Goal: Navigation & Orientation: Find specific page/section

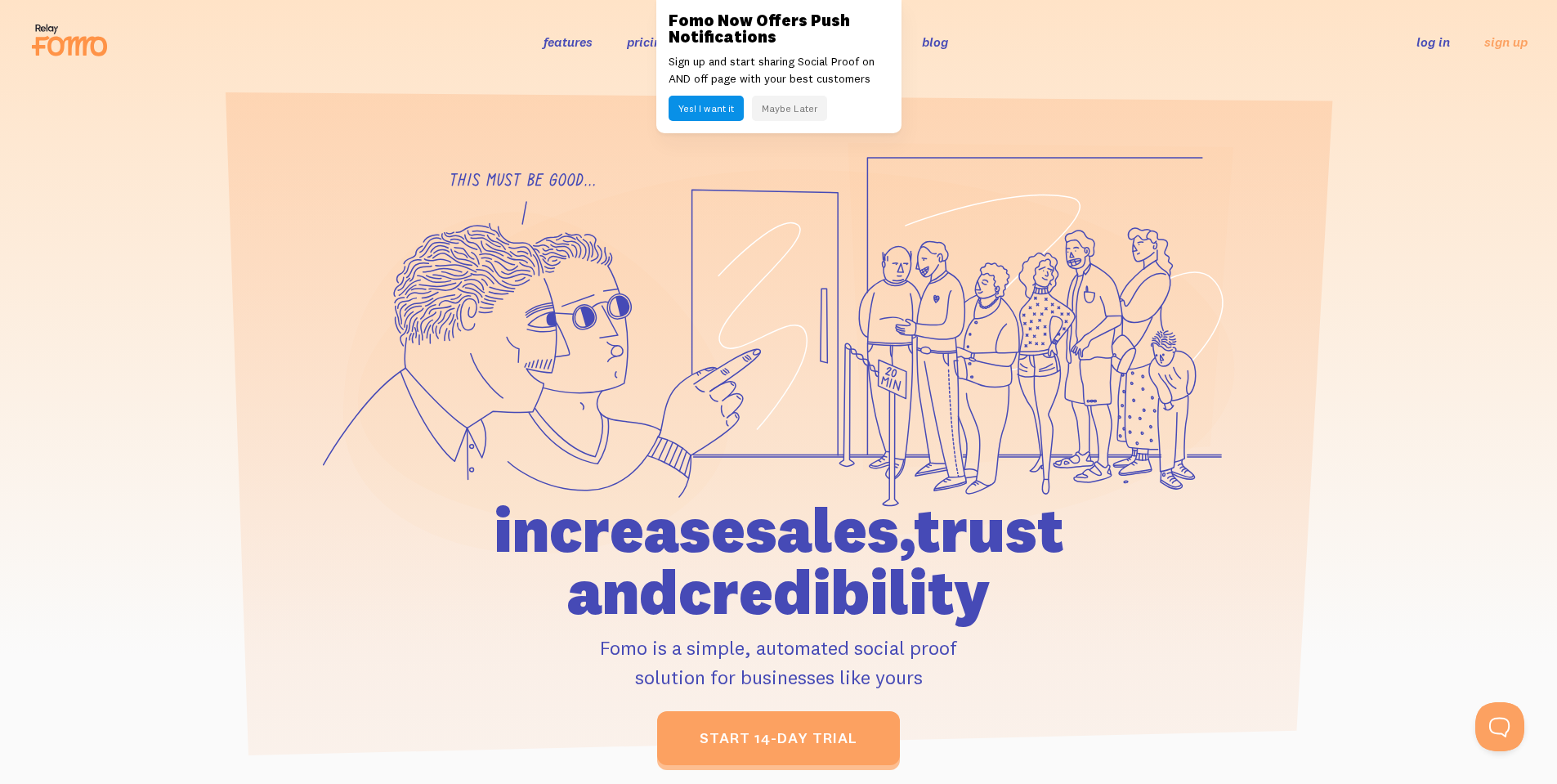
click at [784, 107] on button "Maybe Later" at bounding box center [790, 109] width 76 height 25
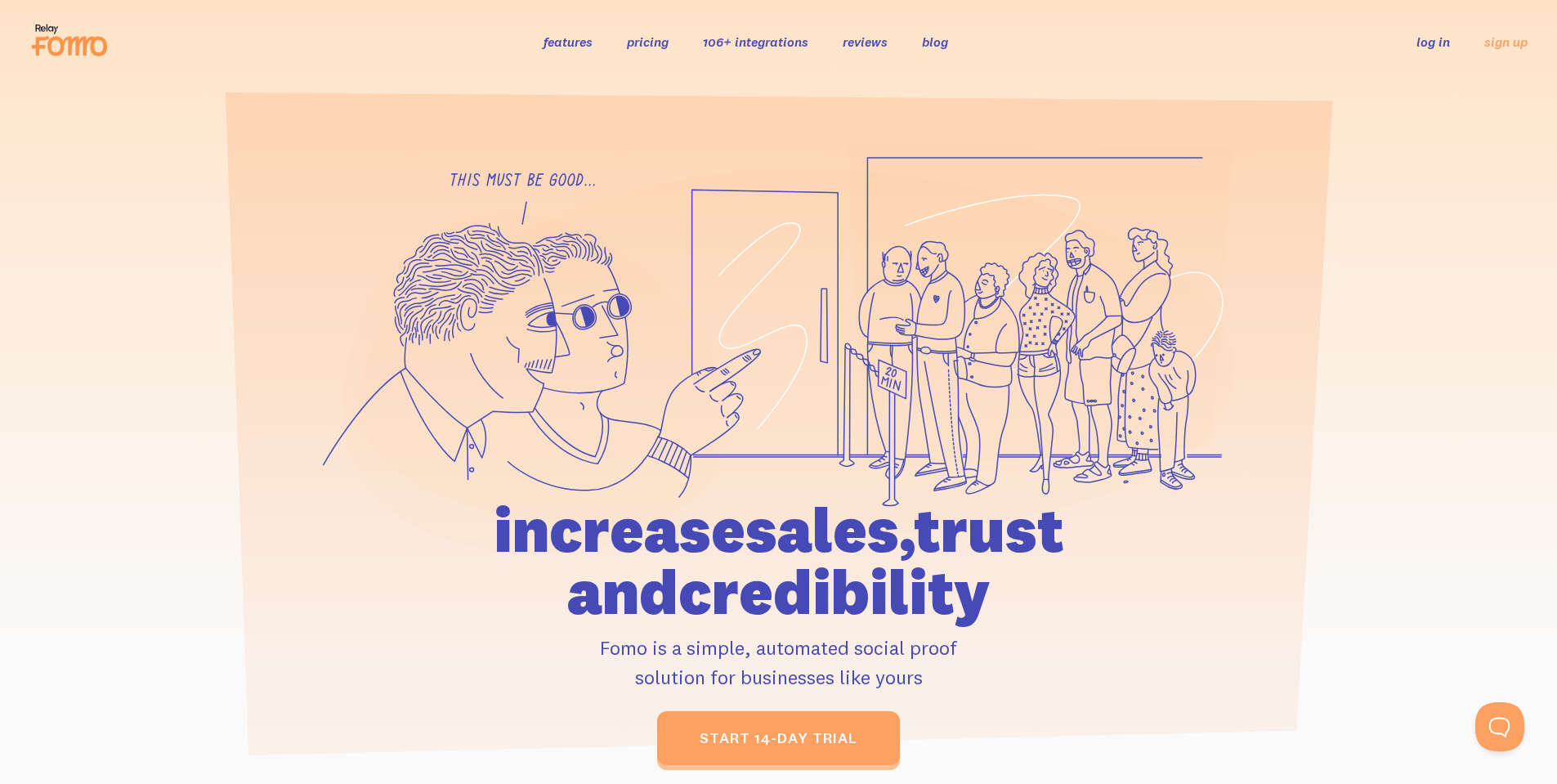
click at [640, 39] on link "pricing" at bounding box center [648, 42] width 42 height 16
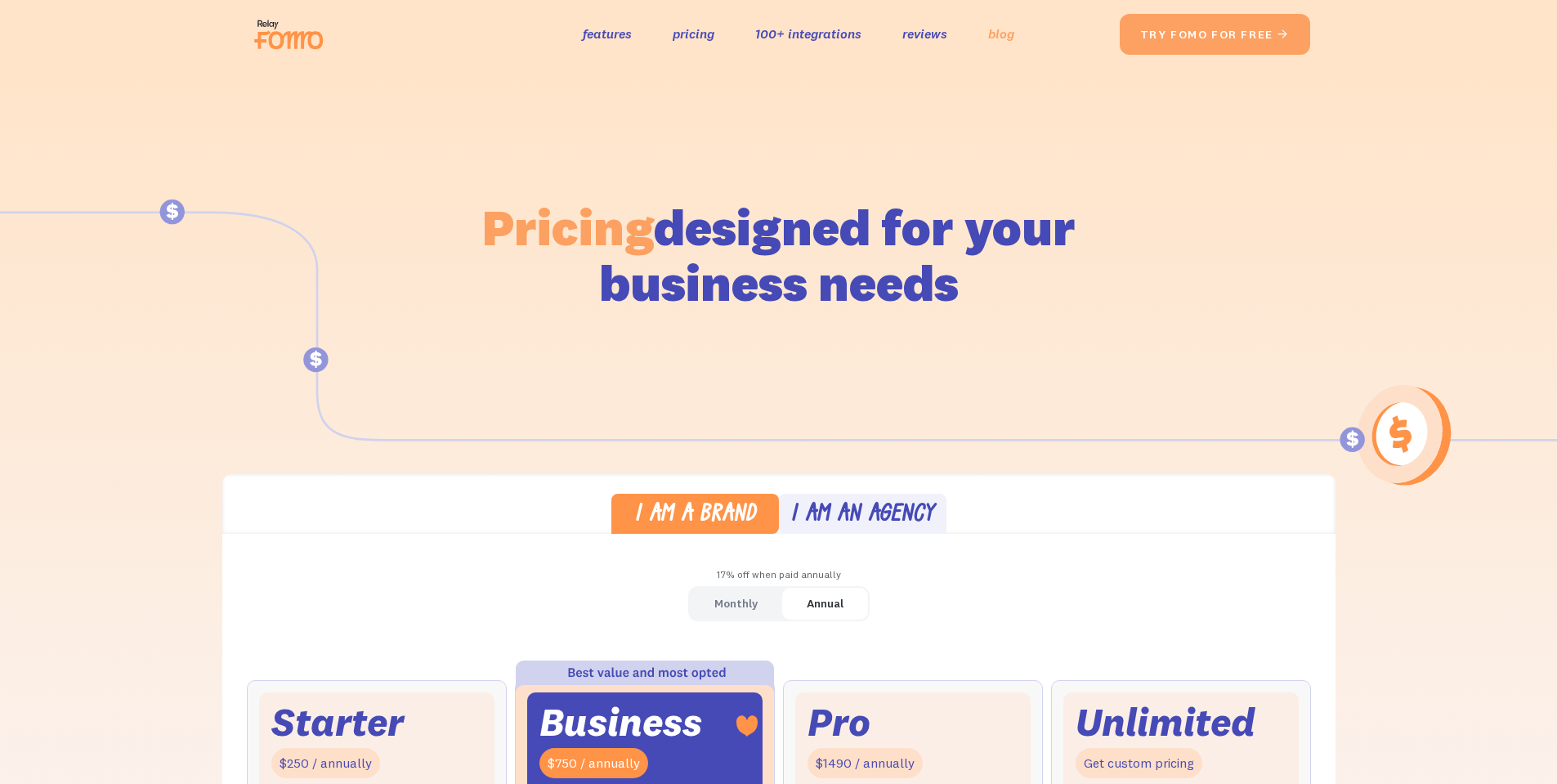
click at [1001, 41] on link "blog" at bounding box center [1001, 34] width 26 height 23
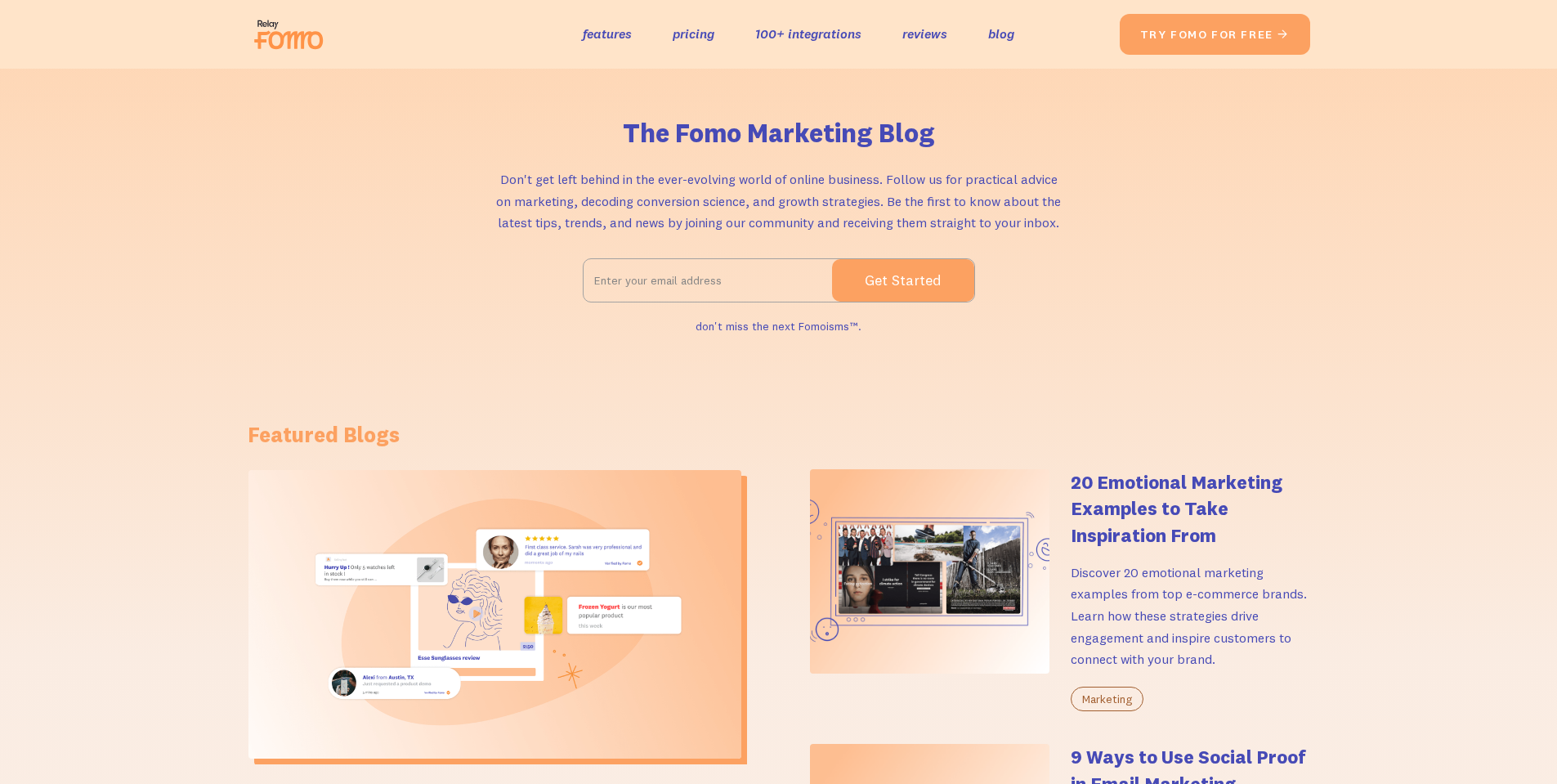
click at [296, 39] on img at bounding box center [293, 34] width 91 height 52
